Goal: Information Seeking & Learning: Learn about a topic

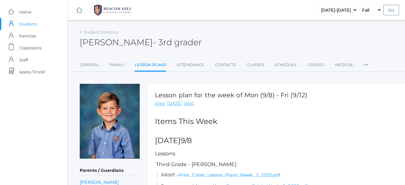
click at [34, 26] on span "Students" at bounding box center [28, 24] width 18 height 12
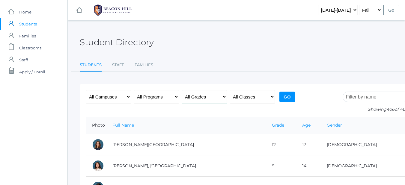
click at [214, 94] on select "All Grades Grammar - Kindergarten - 1st Grade - 2nd Grade - 3rd Grade - 4th Gra…" at bounding box center [204, 97] width 45 height 14
select select "5"
click at [182, 90] on select "All Grades Grammar - Kindergarten - 1st Grade - 2nd Grade - 3rd Grade - 4th Gra…" at bounding box center [204, 97] width 45 height 14
click at [286, 97] on input "Go" at bounding box center [288, 97] width 16 height 11
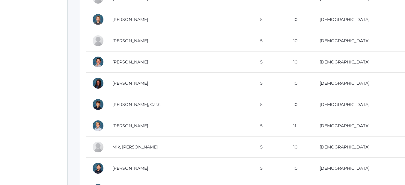
scroll to position [446, 0]
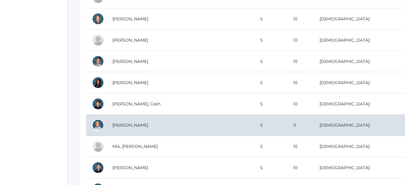
click at [144, 127] on td "Laubacher, Peter" at bounding box center [181, 125] width 148 height 21
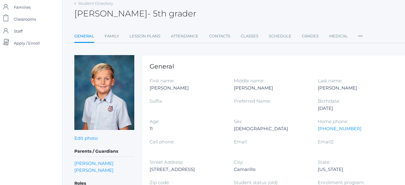
scroll to position [0, 8]
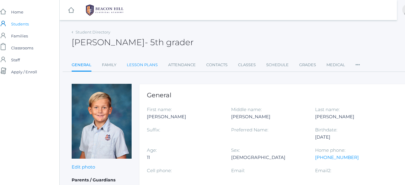
click at [139, 63] on link "Lesson Plans" at bounding box center [142, 65] width 31 height 12
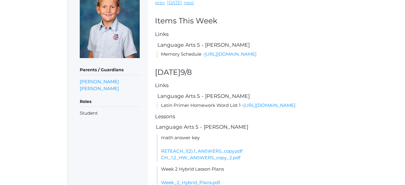
scroll to position [104, 0]
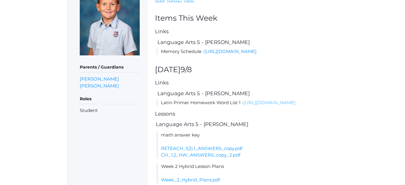
click at [244, 106] on link "[URL][DOMAIN_NAME]" at bounding box center [270, 103] width 52 height 6
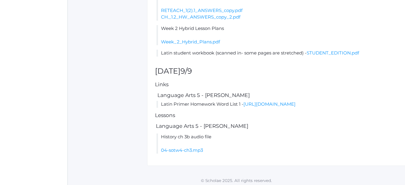
scroll to position [265, 0]
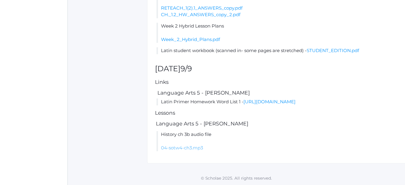
click at [181, 146] on link "04-sotw4-ch3.mp3" at bounding box center [182, 148] width 42 height 6
click at [244, 103] on link "[URL][DOMAIN_NAME]" at bounding box center [270, 102] width 52 height 6
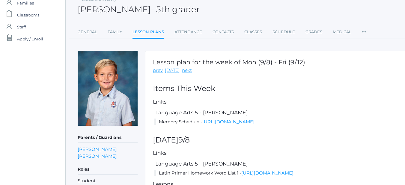
scroll to position [0, 2]
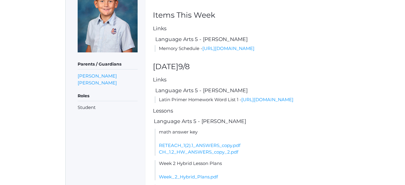
scroll to position [106, 2]
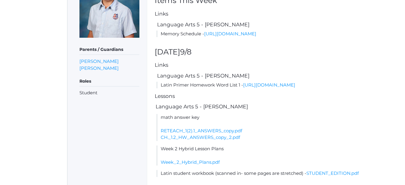
scroll to position [122, 0]
click at [193, 165] on link "Week_2_Hybrid_Plans.pdf" at bounding box center [190, 162] width 59 height 6
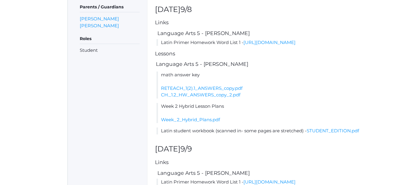
scroll to position [164, 0]
click at [332, 134] on link "STUDENT_EDITION.pdf" at bounding box center [333, 131] width 53 height 6
